Goal: Check status: Check status

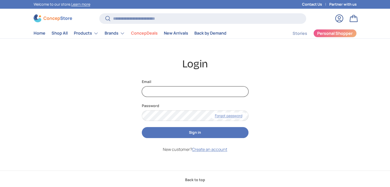
click at [161, 93] on input "Email" at bounding box center [195, 92] width 107 height 11
type input "**********"
click at [142, 127] on button "Sign in" at bounding box center [195, 132] width 107 height 11
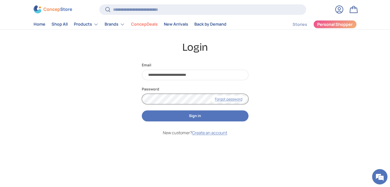
scroll to position [26, 0]
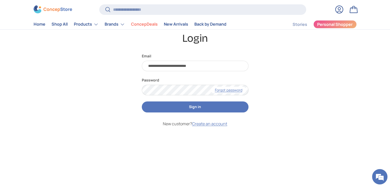
click at [175, 108] on button "Sign in" at bounding box center [195, 107] width 107 height 11
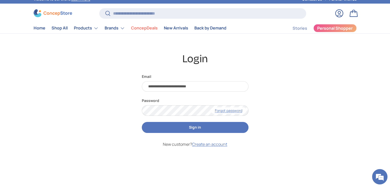
scroll to position [0, 0]
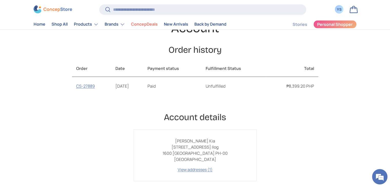
scroll to position [51, 0]
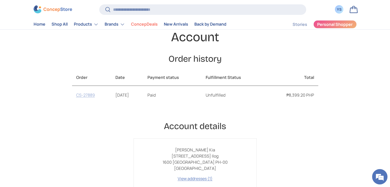
click at [81, 95] on link "CS-27889" at bounding box center [85, 95] width 19 height 6
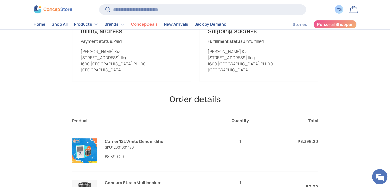
scroll to position [51, 0]
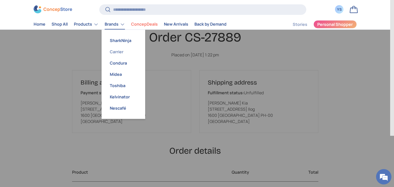
click at [121, 52] on link "Carrier" at bounding box center [123, 51] width 37 height 11
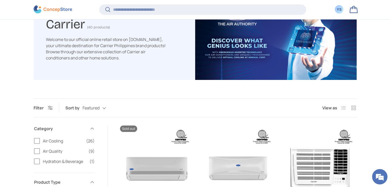
scroll to position [153, 0]
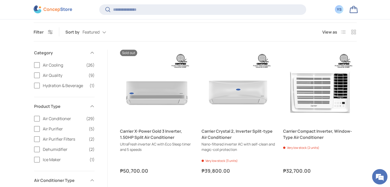
click at [62, 150] on span "Dehumidifier" at bounding box center [64, 150] width 43 height 6
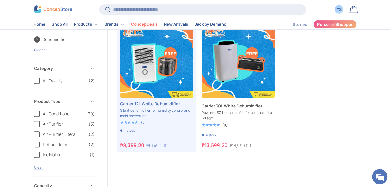
click at [291, 134] on ul "Previous Next Pre-order 20% off Carrier 12L White Dehumidifier Silent dehumidif…" at bounding box center [238, 86] width 237 height 125
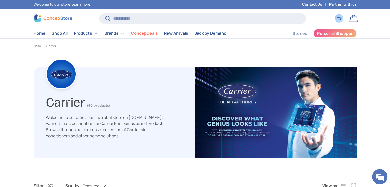
click at [205, 34] on link "Back by Demand" at bounding box center [211, 33] width 32 height 10
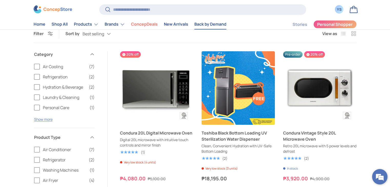
click at [380, 178] on em at bounding box center [380, 177] width 14 height 14
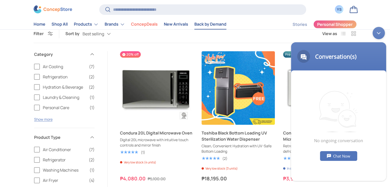
click at [338, 13] on div "YS" at bounding box center [339, 9] width 8 height 8
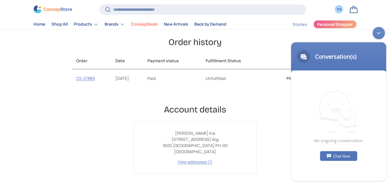
scroll to position [77, 0]
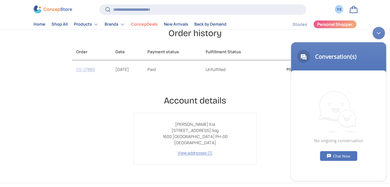
click at [92, 71] on link "CS-27889" at bounding box center [85, 70] width 19 height 6
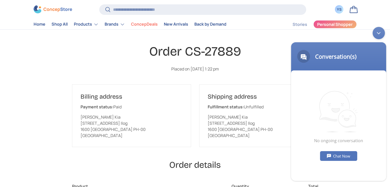
scroll to position [51, 0]
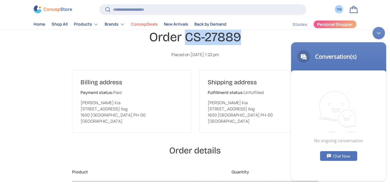
drag, startPoint x: 245, startPoint y: 39, endPoint x: 187, endPoint y: 36, distance: 58.4
click at [187, 36] on h1 "Order CS-27889" at bounding box center [195, 37] width 246 height 16
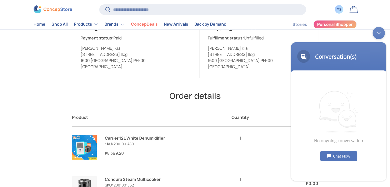
scroll to position [77, 0]
